Goal: Information Seeking & Learning: Learn about a topic

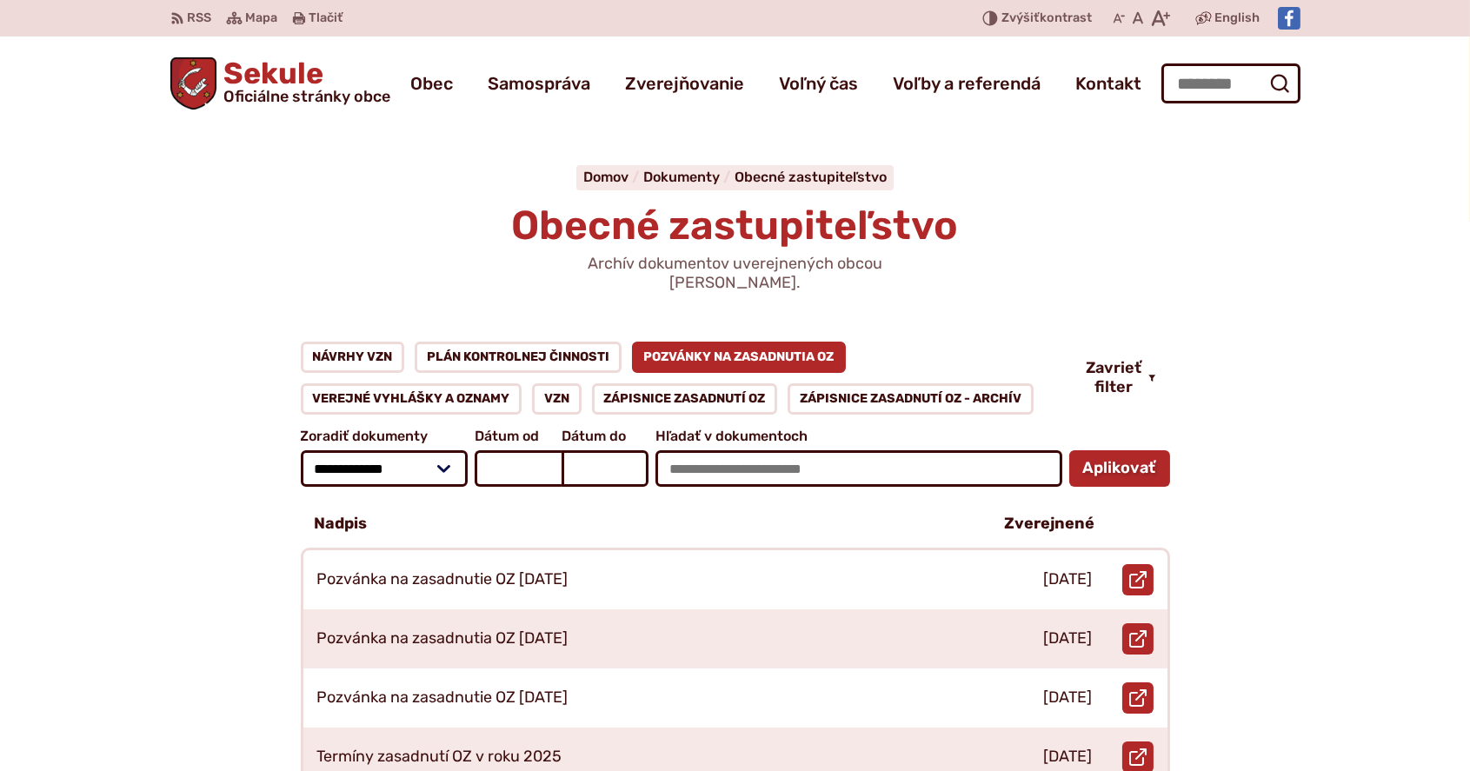
click at [249, 70] on span "Sekule Oficiálne stránky obce" at bounding box center [303, 81] width 174 height 45
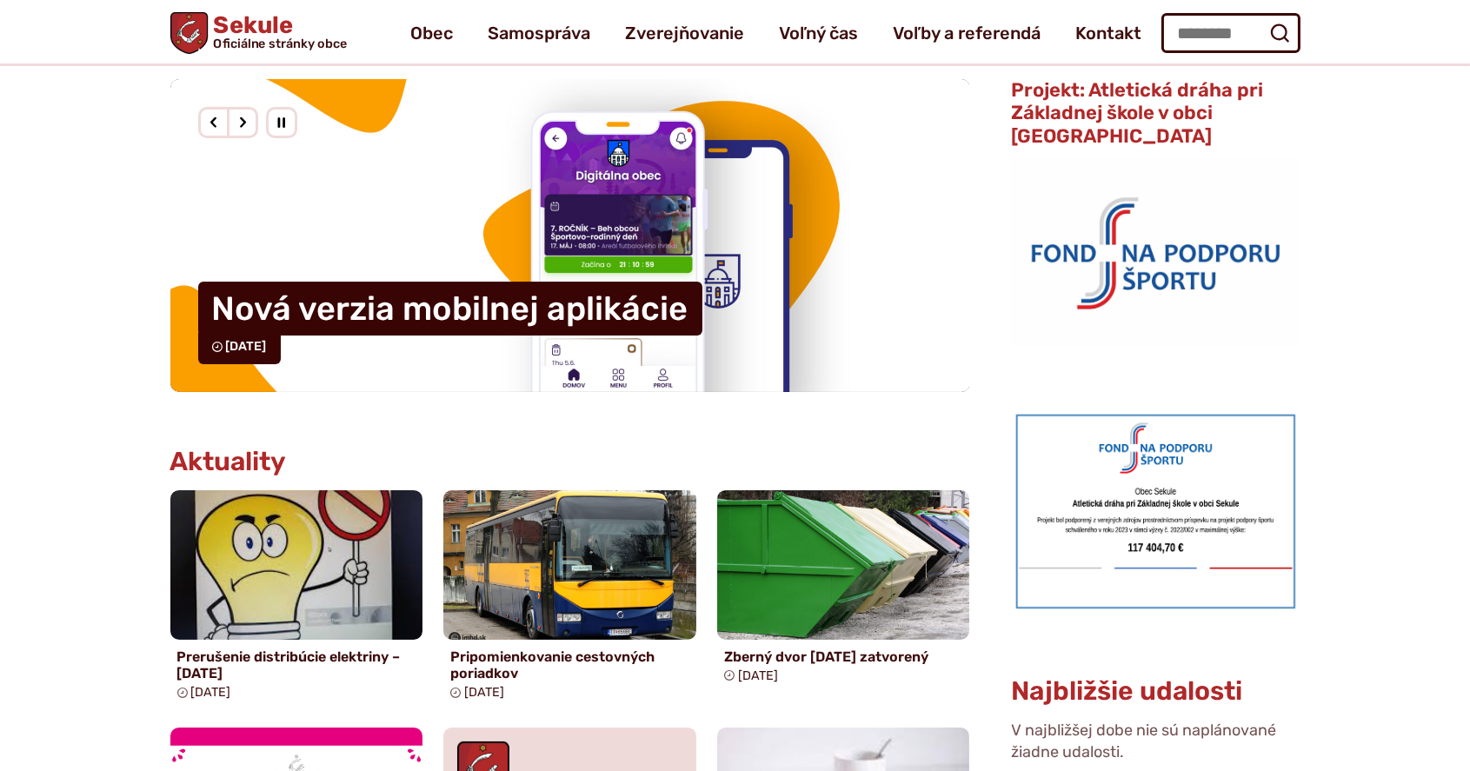
scroll to position [231, 0]
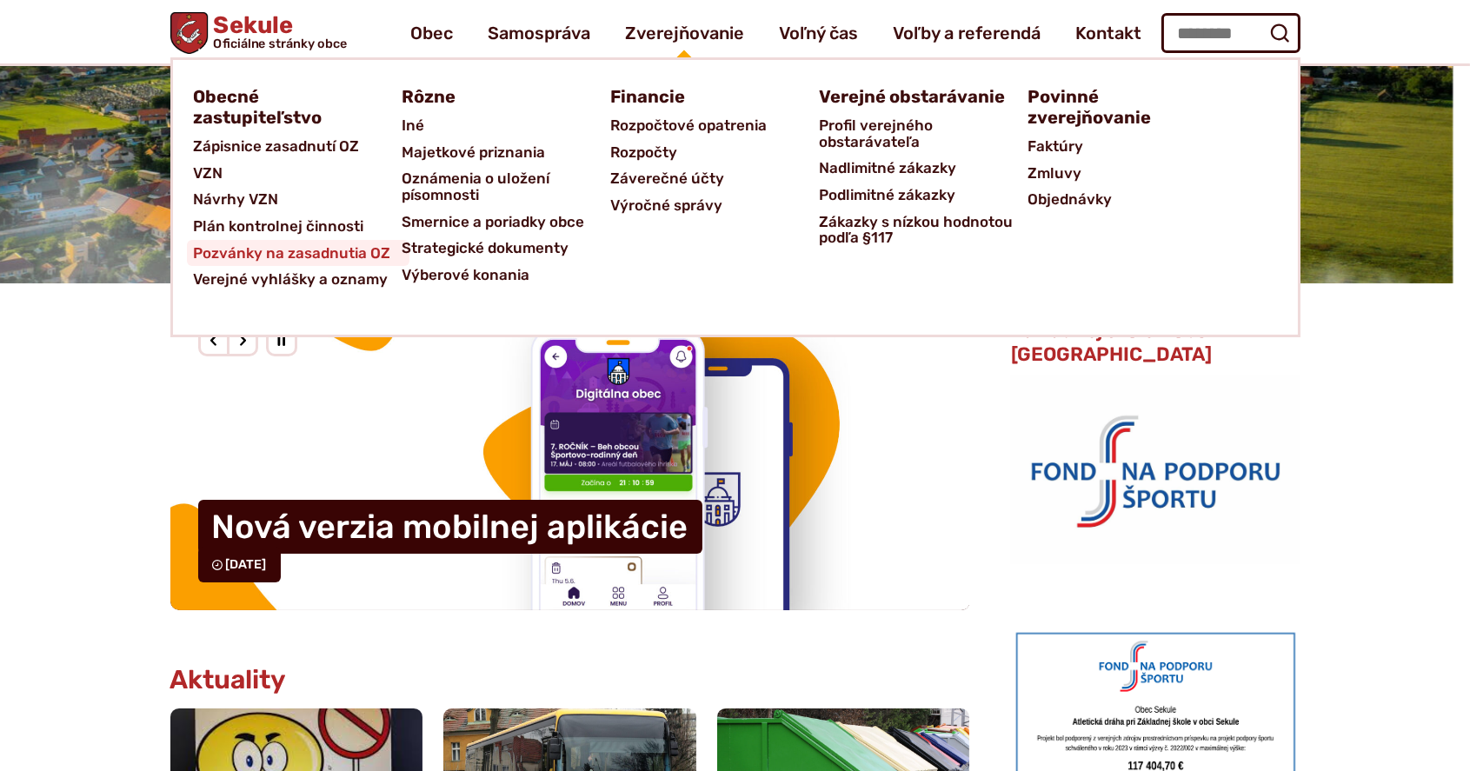
click at [274, 245] on span "Pozvánky na zasadnutia OZ" at bounding box center [292, 253] width 197 height 27
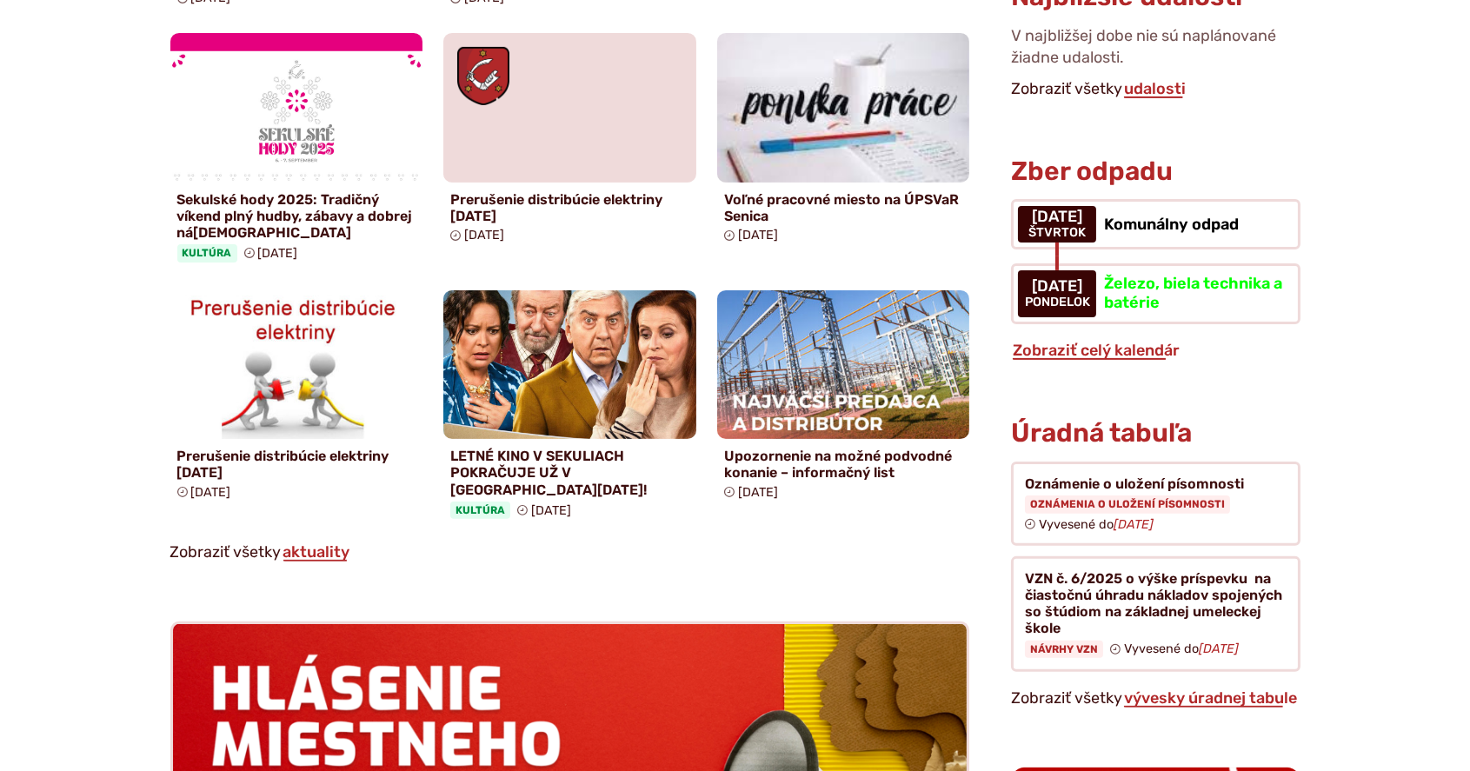
scroll to position [1448, 0]
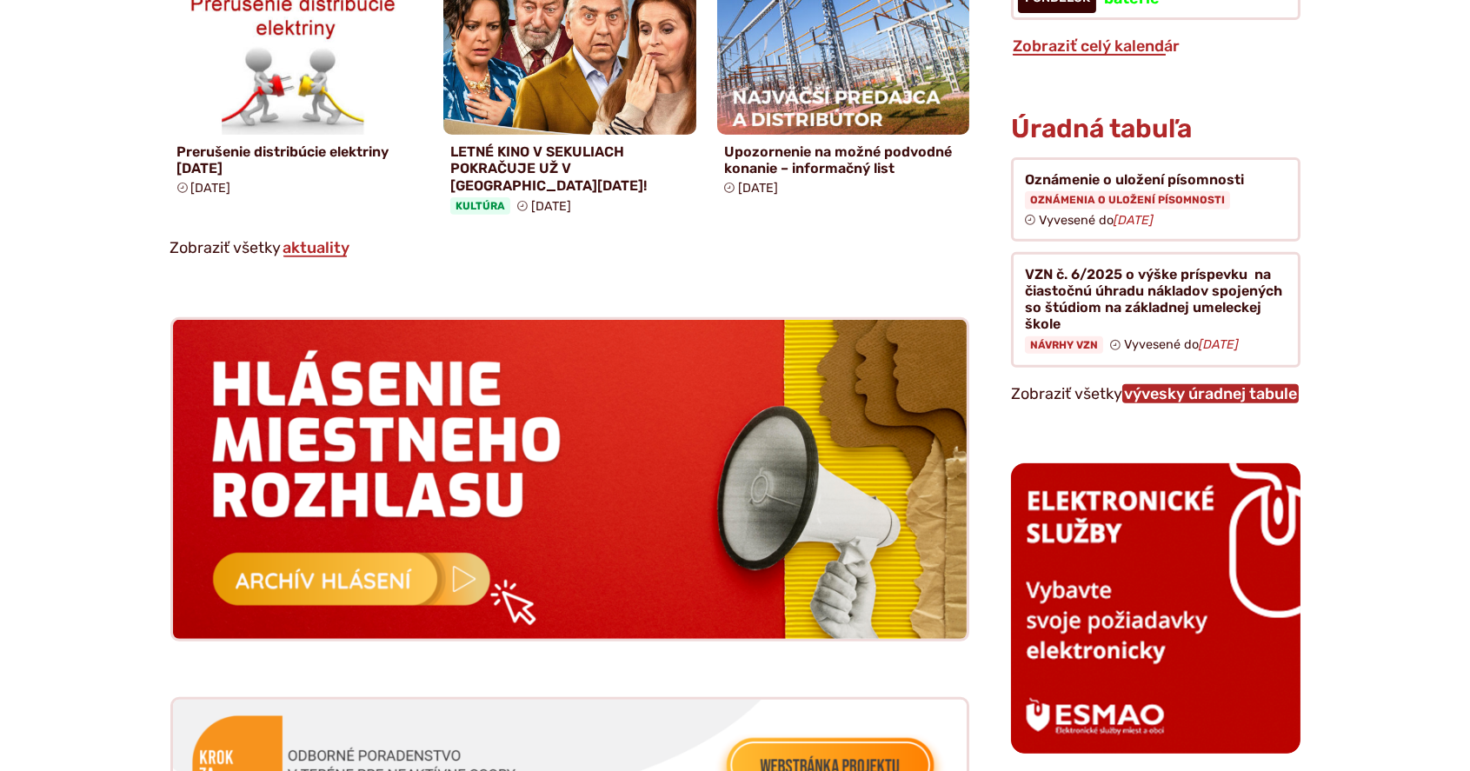
click at [1203, 384] on link "vývesky úradnej tabule" at bounding box center [1210, 393] width 176 height 19
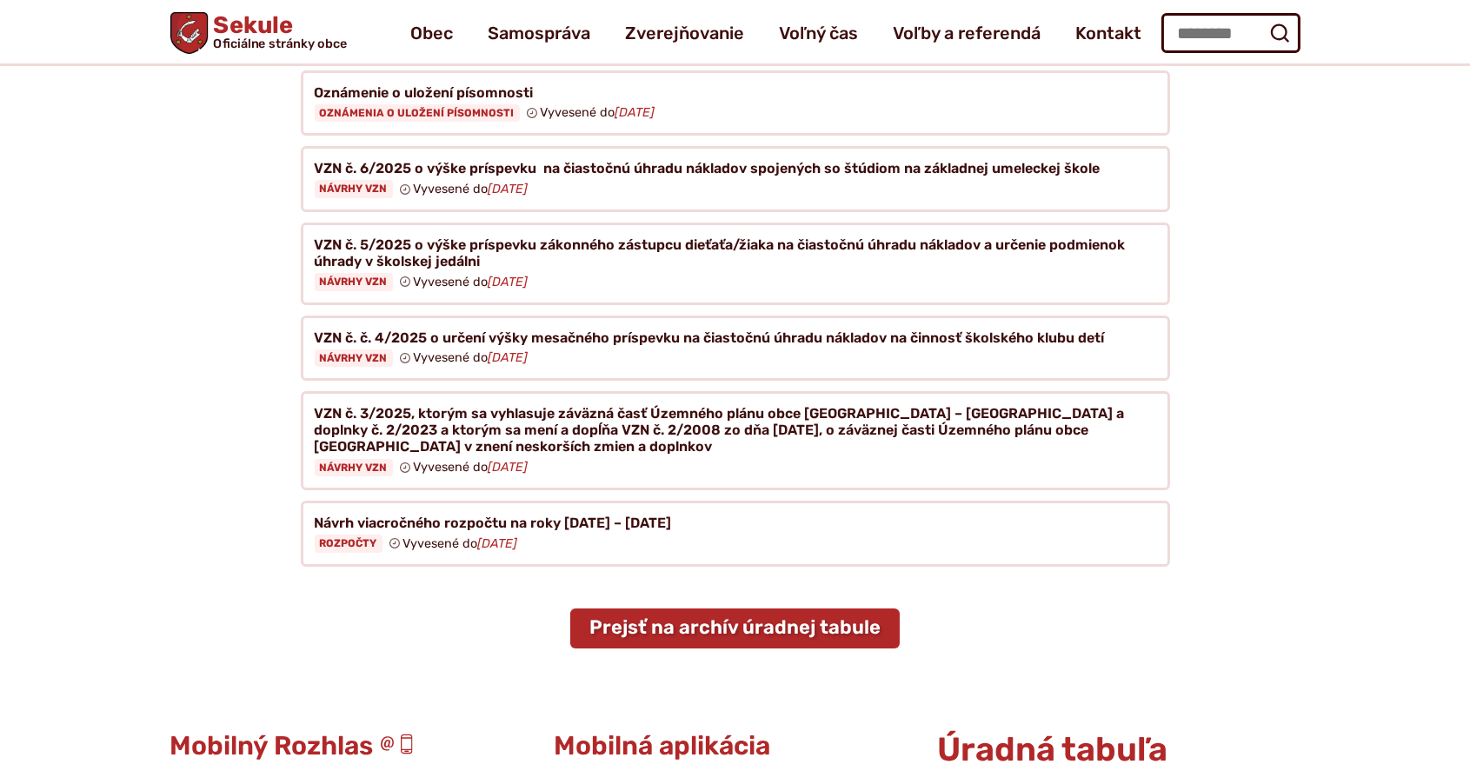
scroll to position [289, 0]
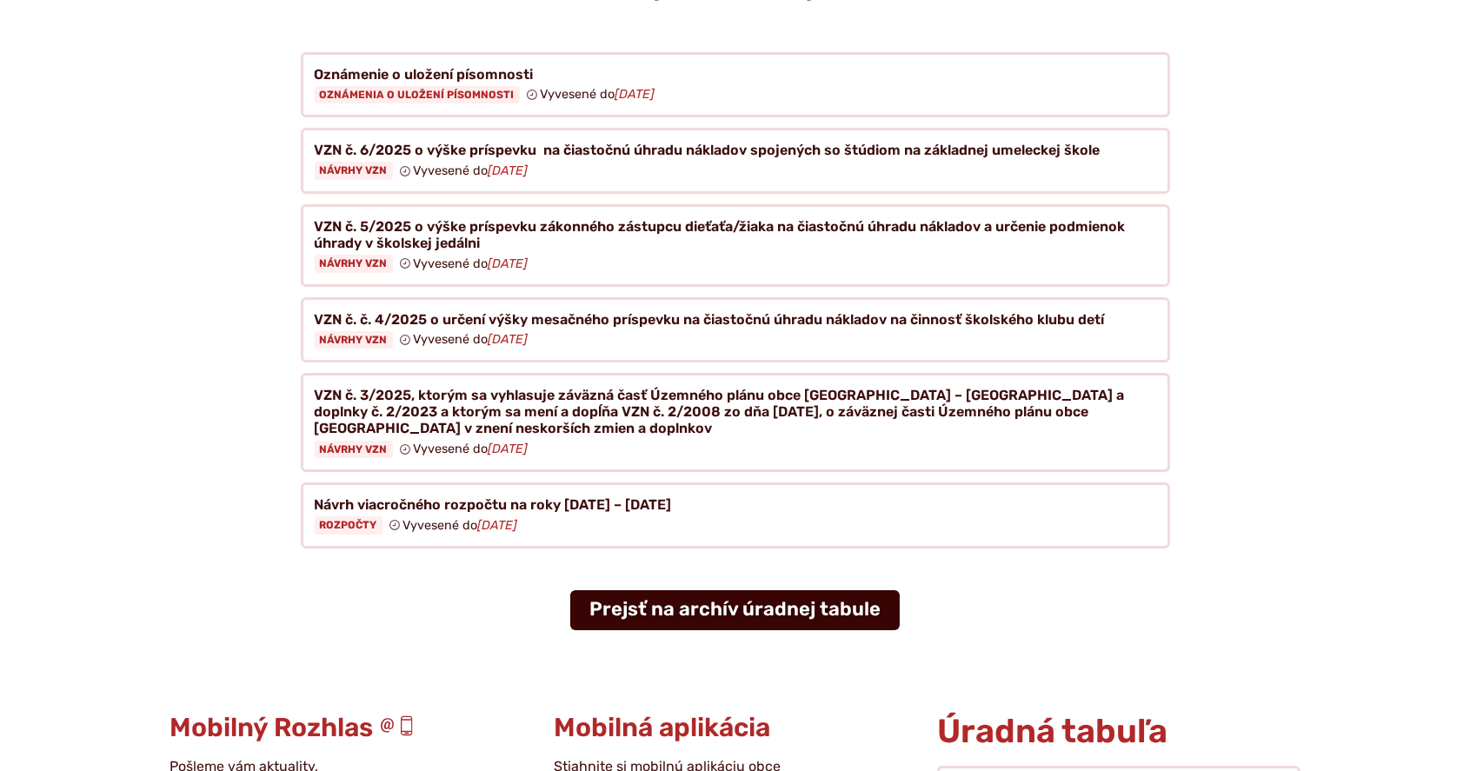
click at [855, 590] on link "Prejsť na archív úradnej tabule" at bounding box center [734, 610] width 329 height 40
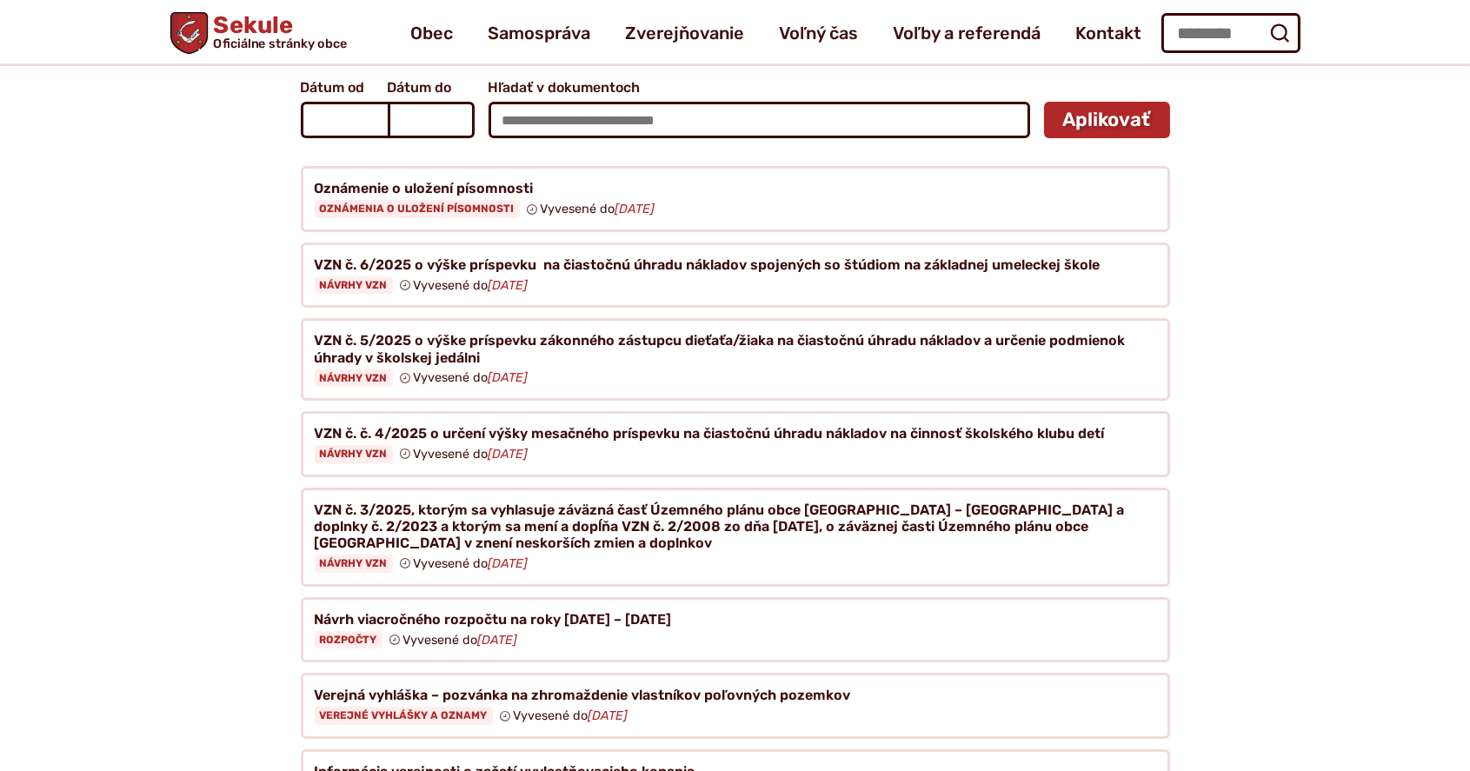
scroll to position [289, 0]
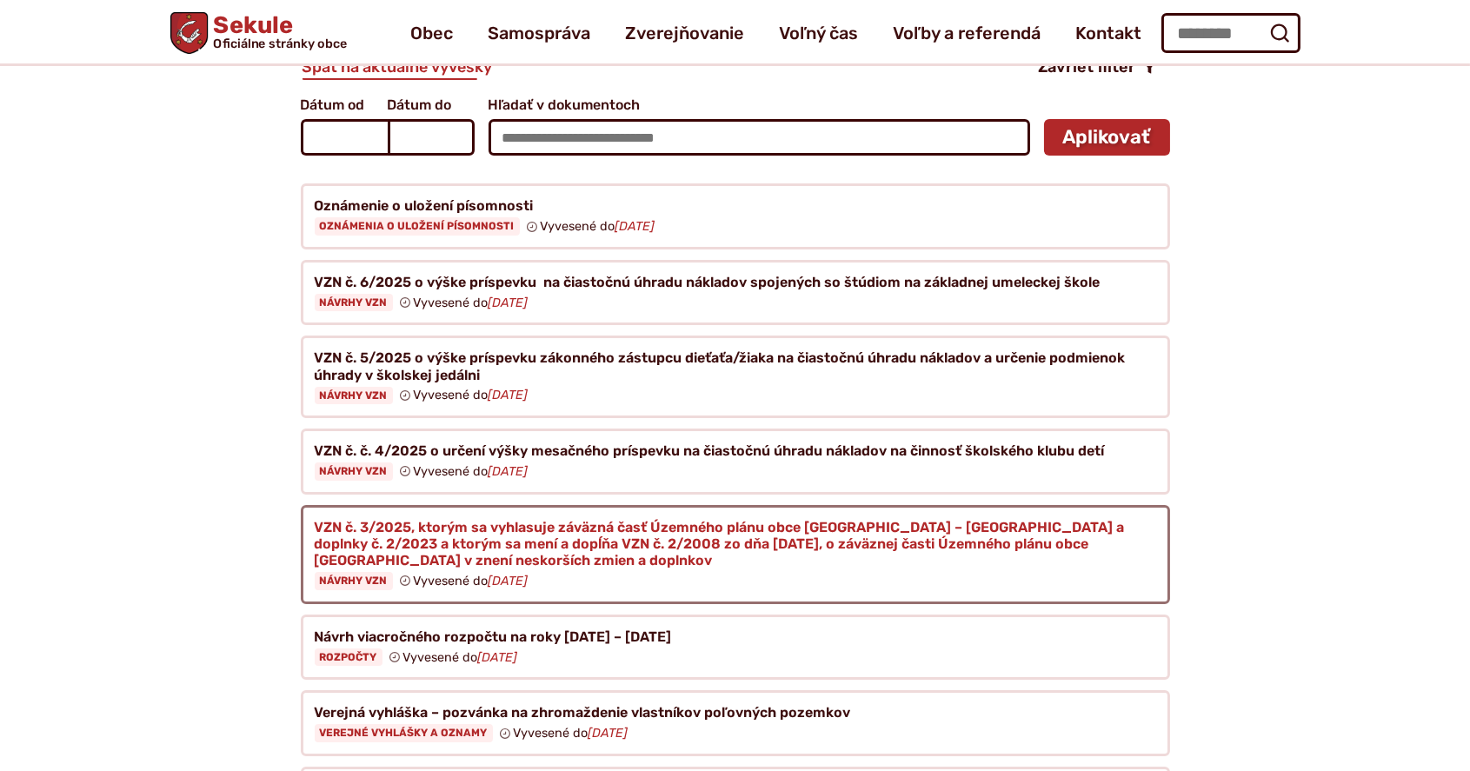
click at [1092, 523] on figure at bounding box center [735, 554] width 869 height 99
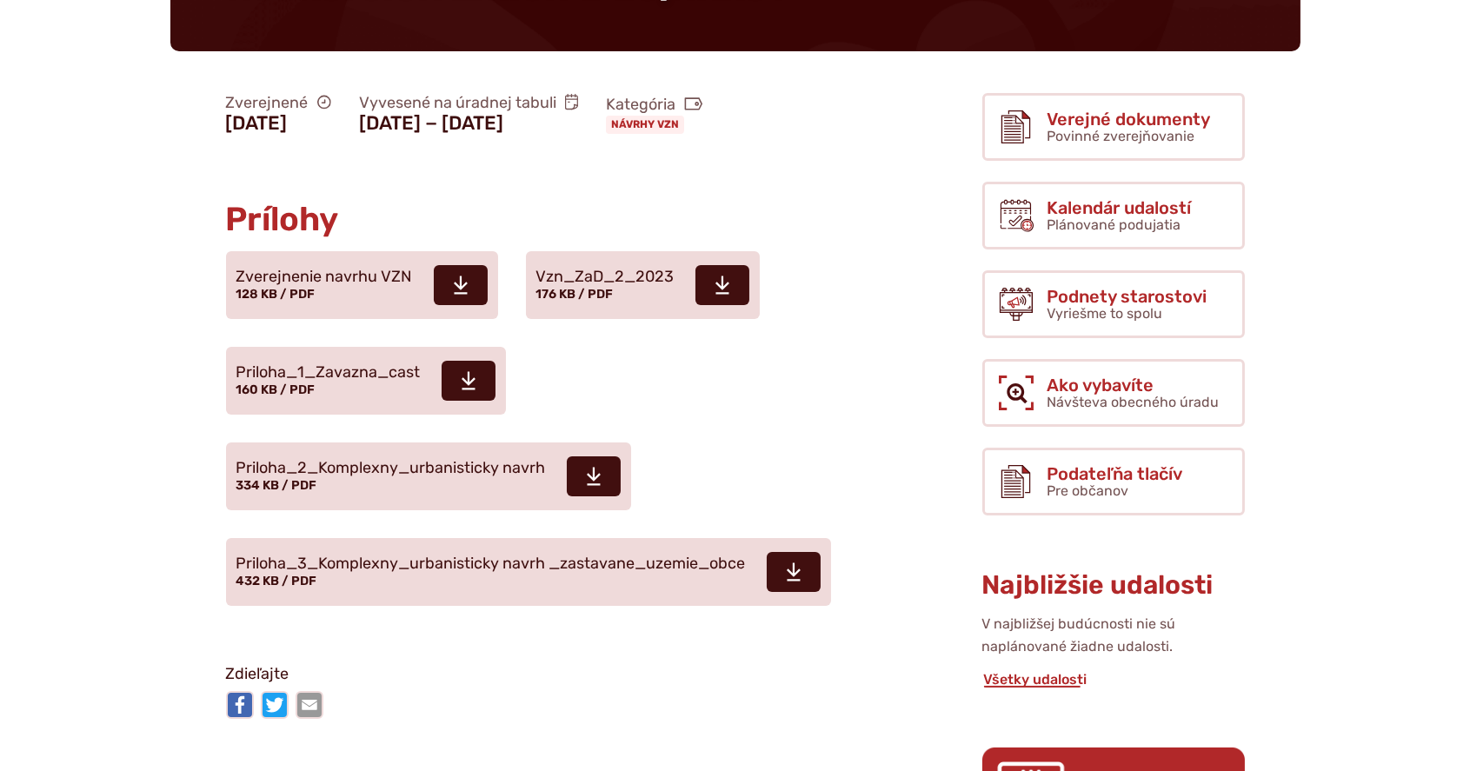
scroll to position [579, 0]
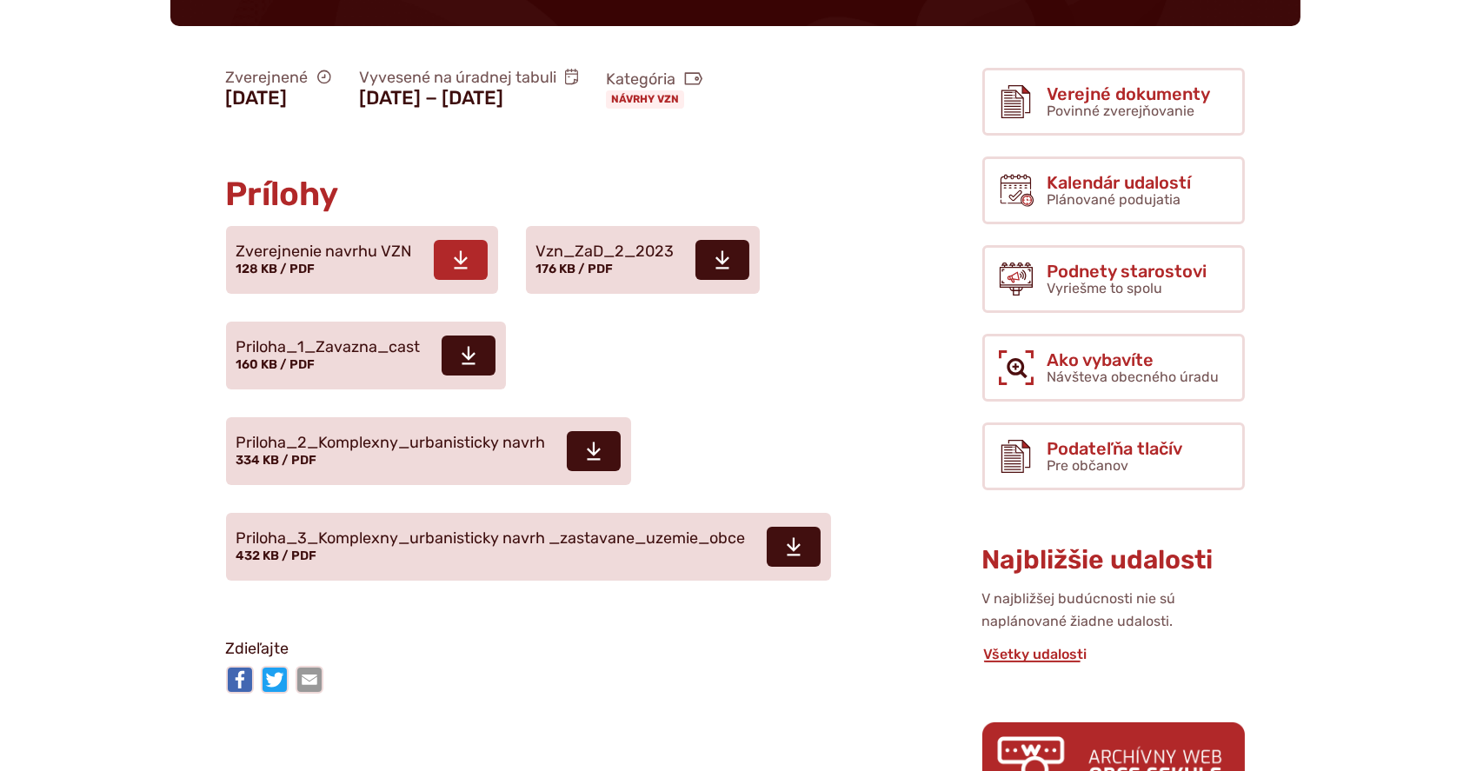
click at [455, 249] on icon at bounding box center [461, 259] width 16 height 21
click at [726, 249] on icon at bounding box center [722, 259] width 16 height 21
click at [469, 336] on span at bounding box center [469, 356] width 54 height 40
click at [602, 431] on span at bounding box center [594, 451] width 54 height 40
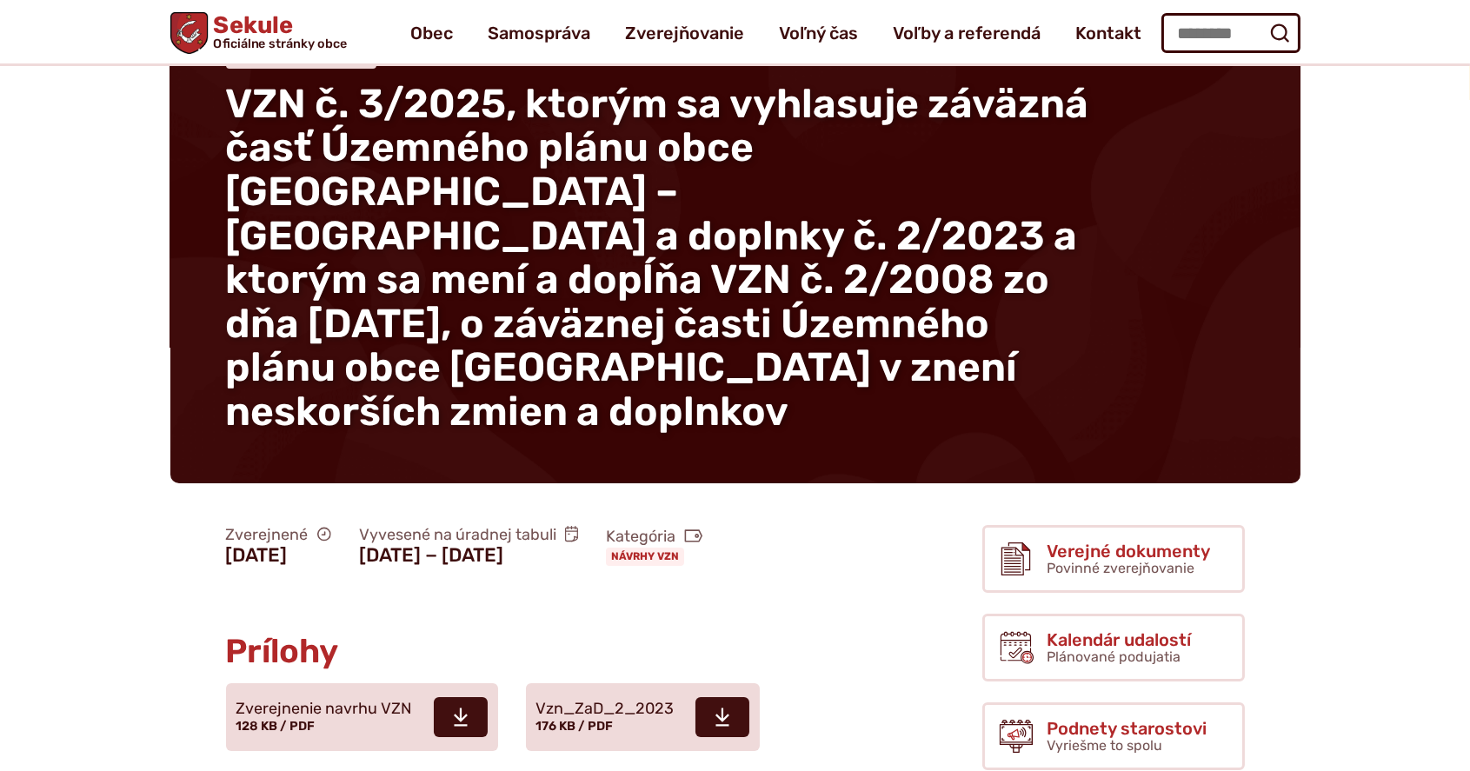
scroll to position [57, 0]
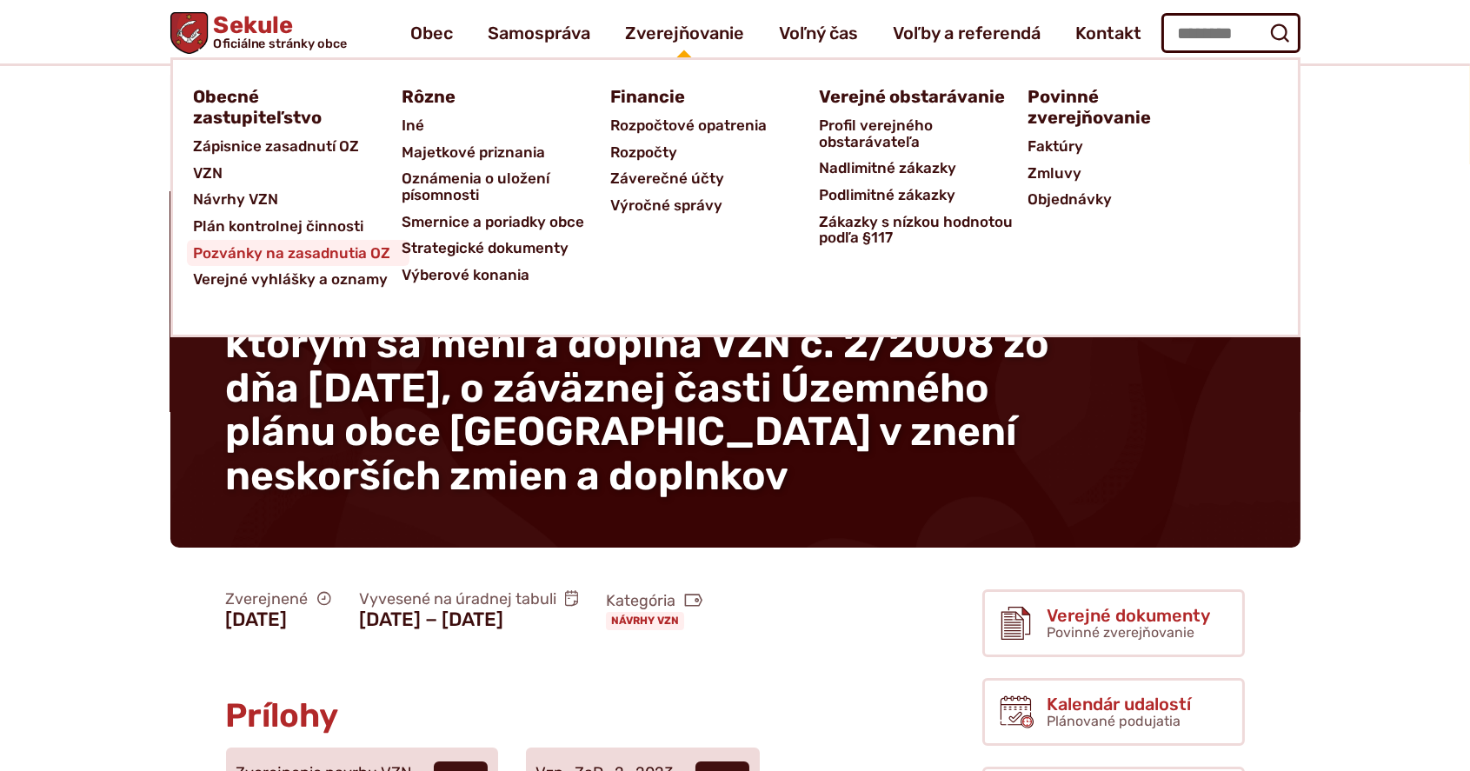
click at [349, 243] on span "Pozvánky na zasadnutia OZ" at bounding box center [292, 253] width 197 height 27
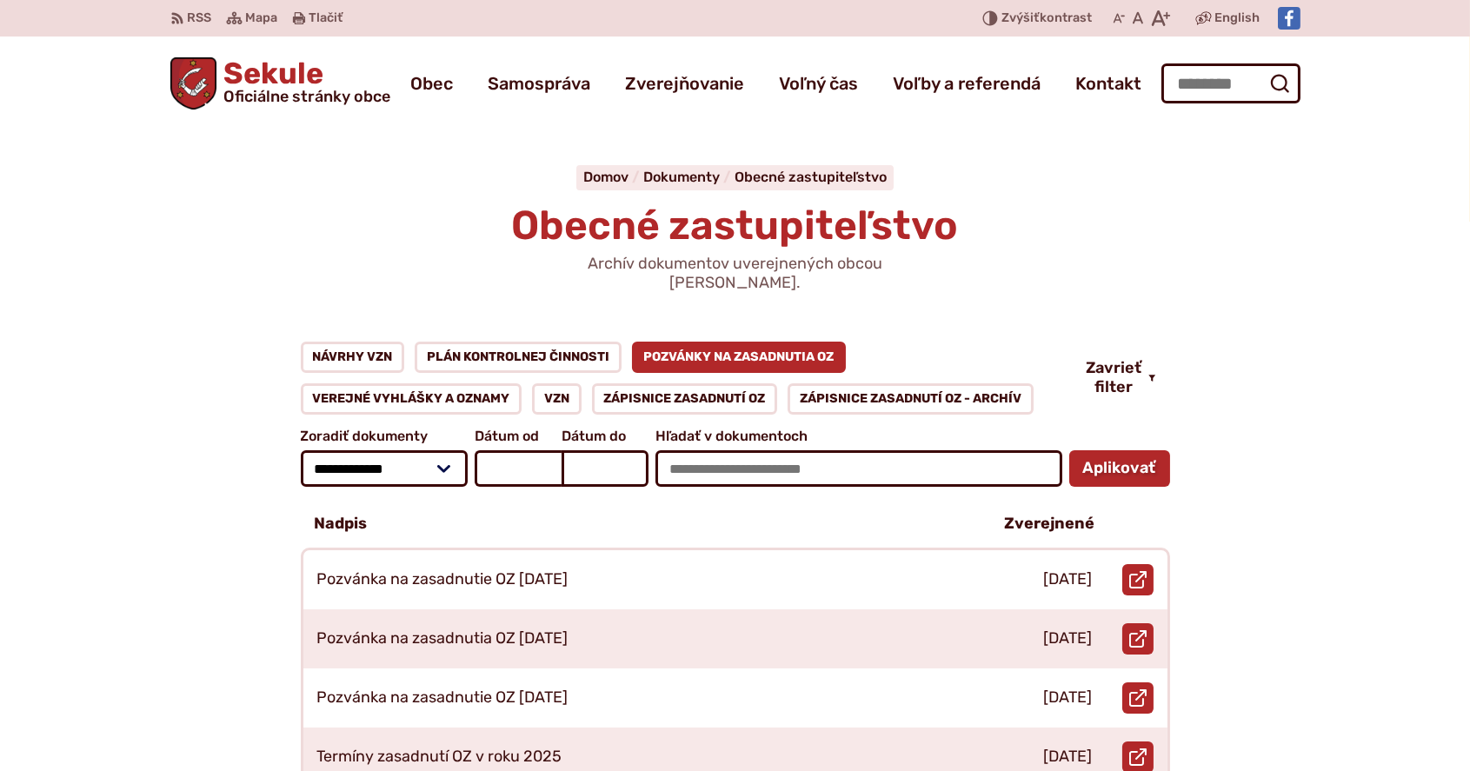
click at [287, 76] on span "Sekule Oficiálne stránky obce" at bounding box center [303, 81] width 174 height 45
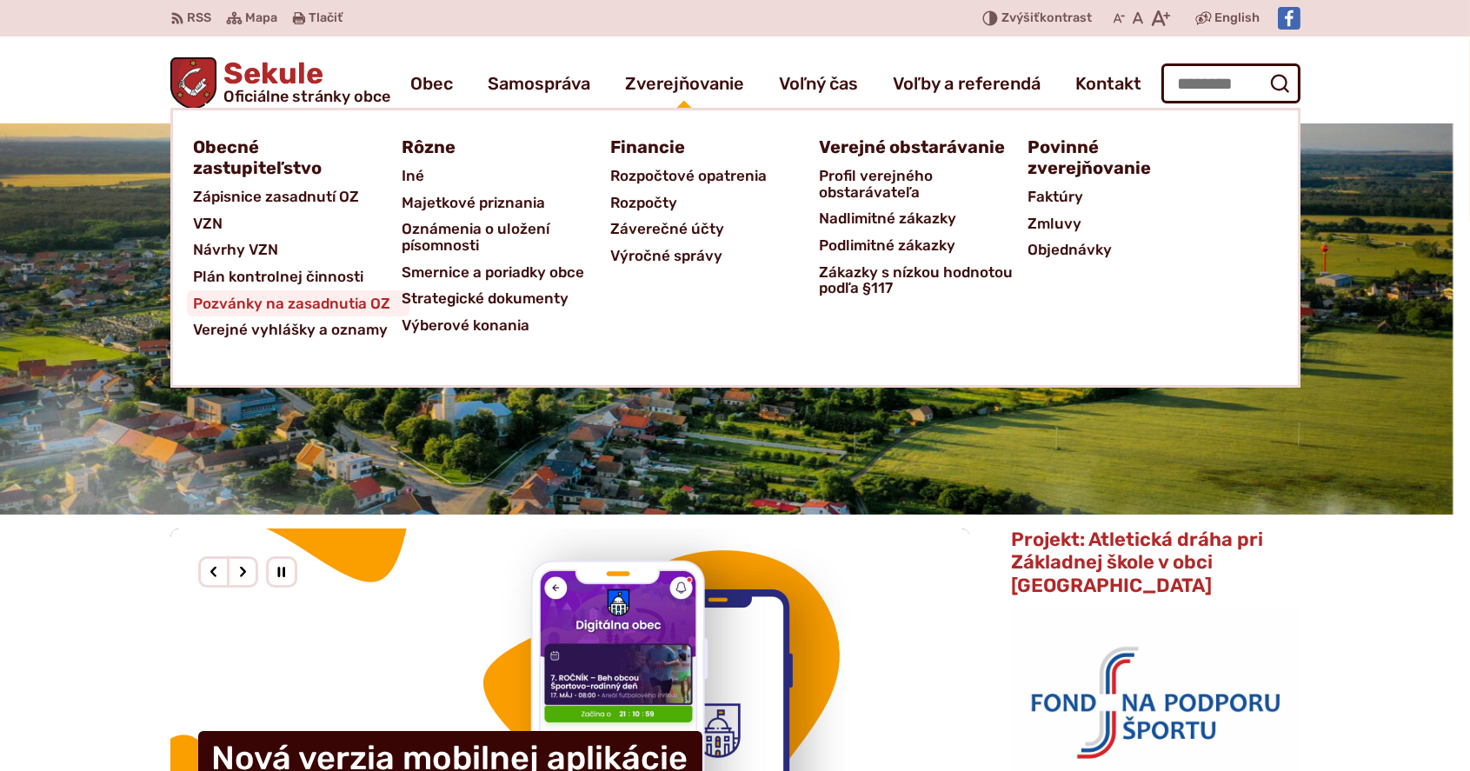
click at [349, 301] on span "Pozvánky na zasadnutia OZ" at bounding box center [292, 303] width 197 height 27
